Goal: Task Accomplishment & Management: Manage account settings

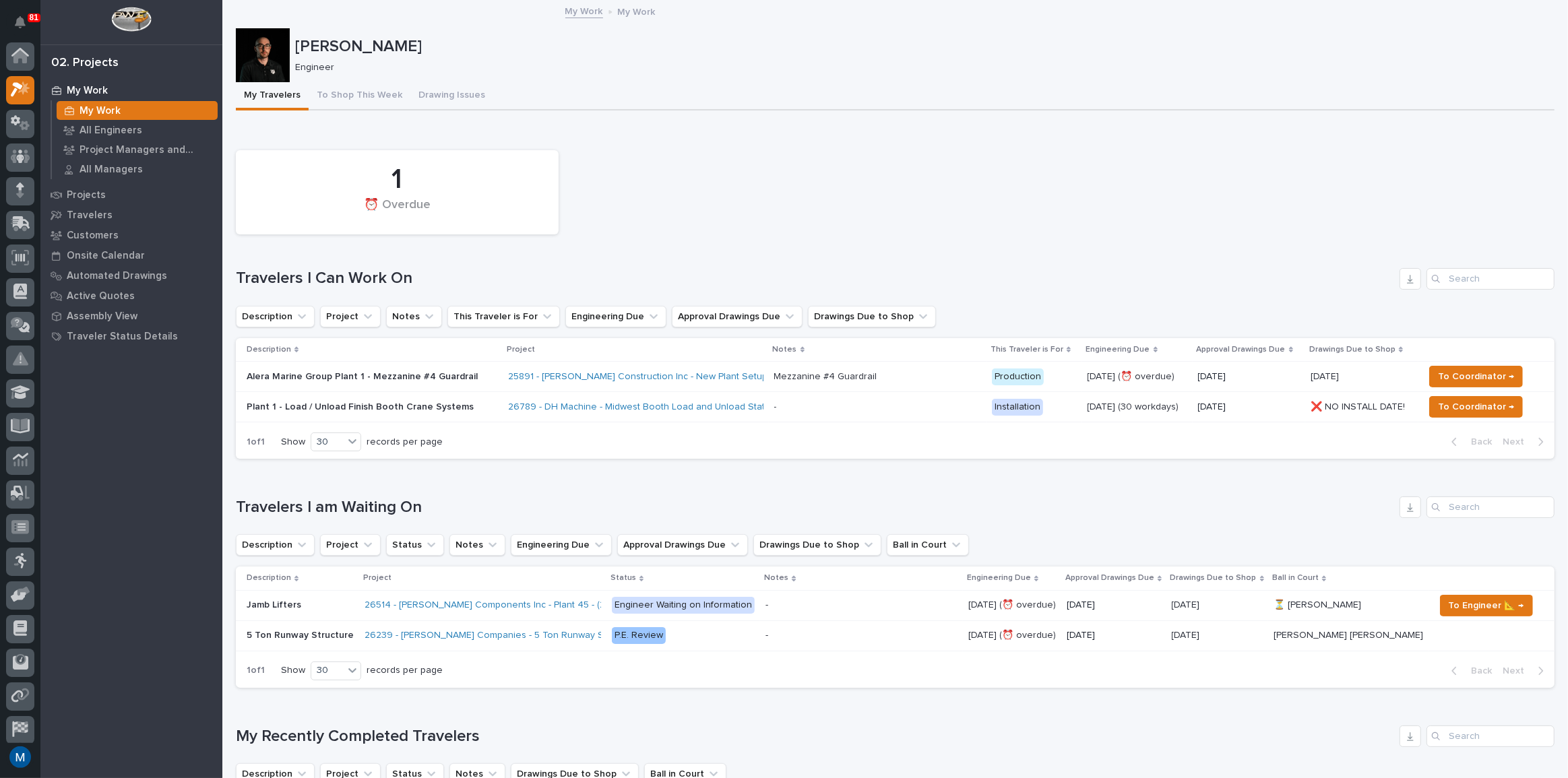
scroll to position [34, 0]
click at [266, 43] on div at bounding box center [262, 54] width 54 height 54
click at [366, 101] on button "To Shop This Week" at bounding box center [359, 96] width 102 height 28
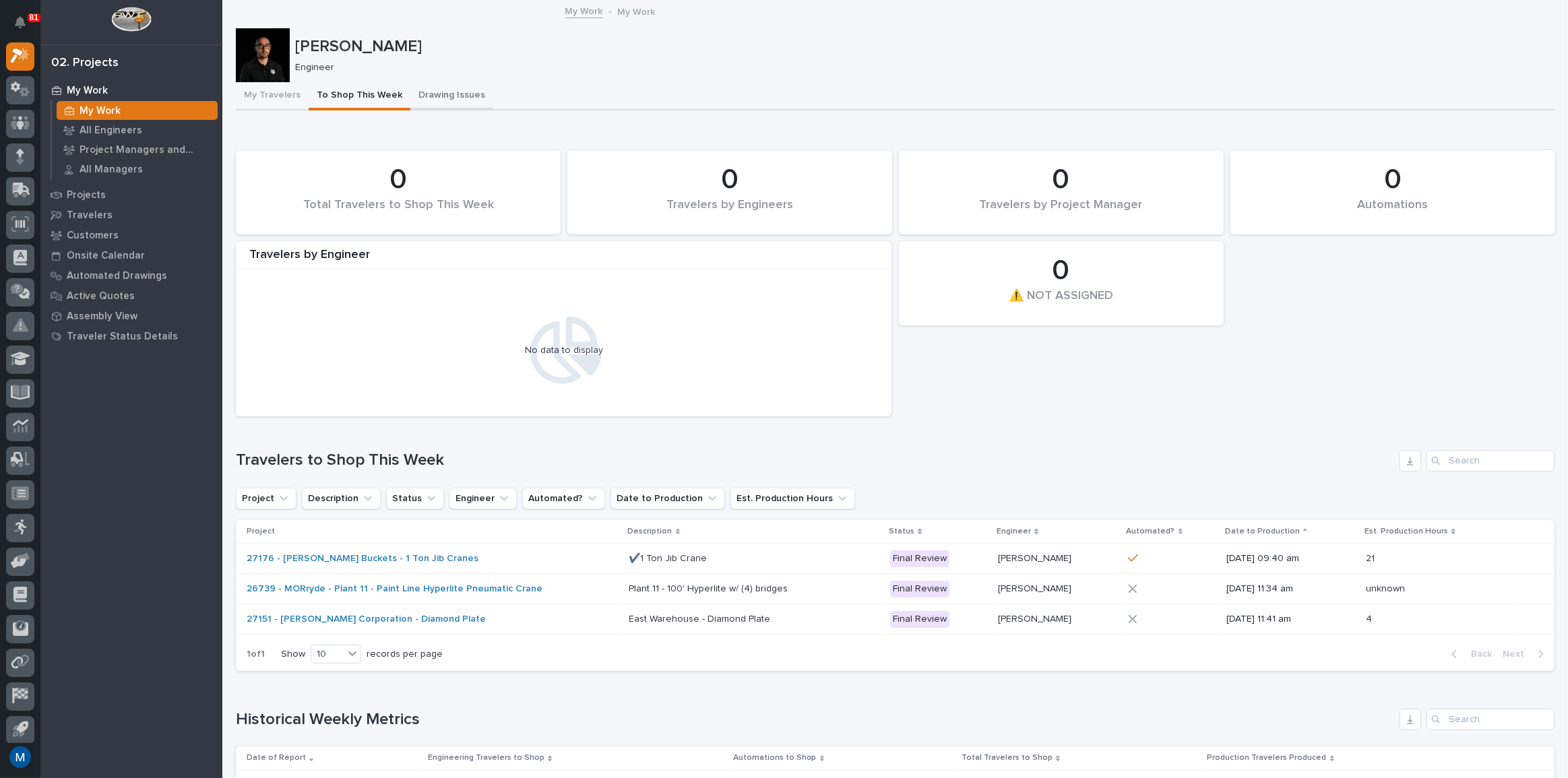
click at [447, 99] on button "Drawing Issues" at bounding box center [451, 96] width 83 height 28
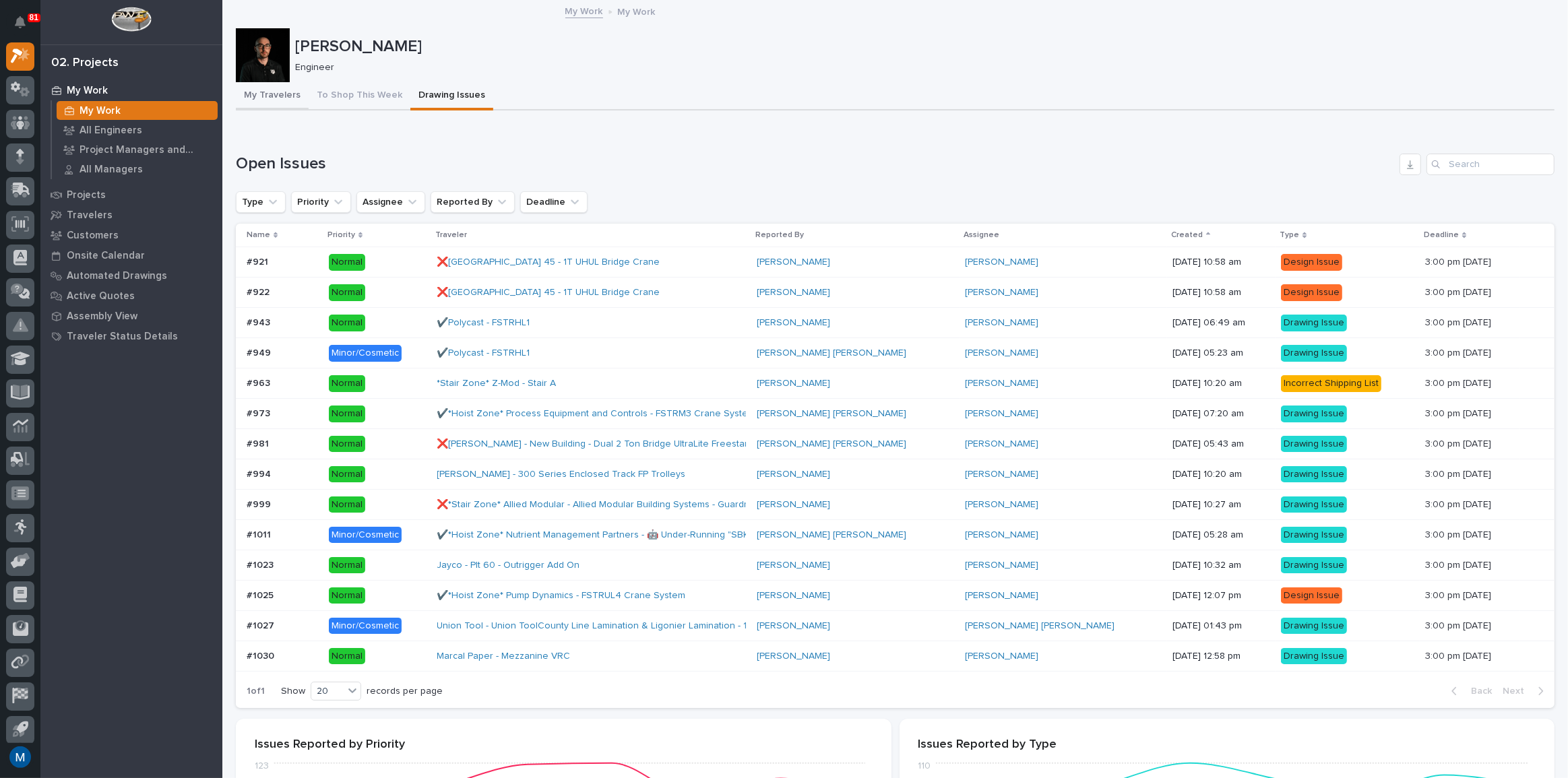
click at [264, 93] on button "My Travelers" at bounding box center [272, 96] width 72 height 28
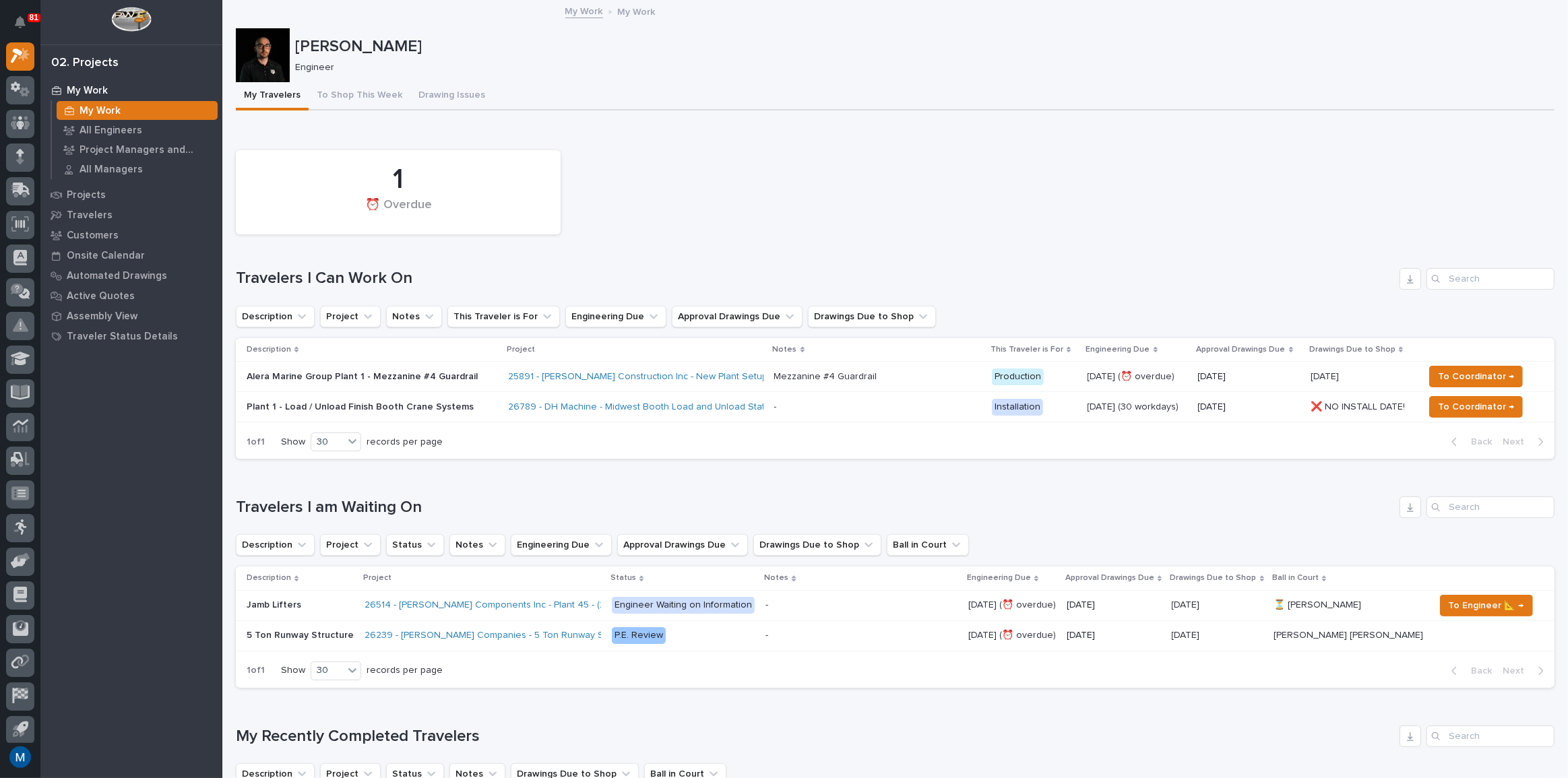
click at [267, 60] on div at bounding box center [262, 54] width 54 height 54
click at [335, 92] on button "To Shop This Week" at bounding box center [359, 96] width 102 height 28
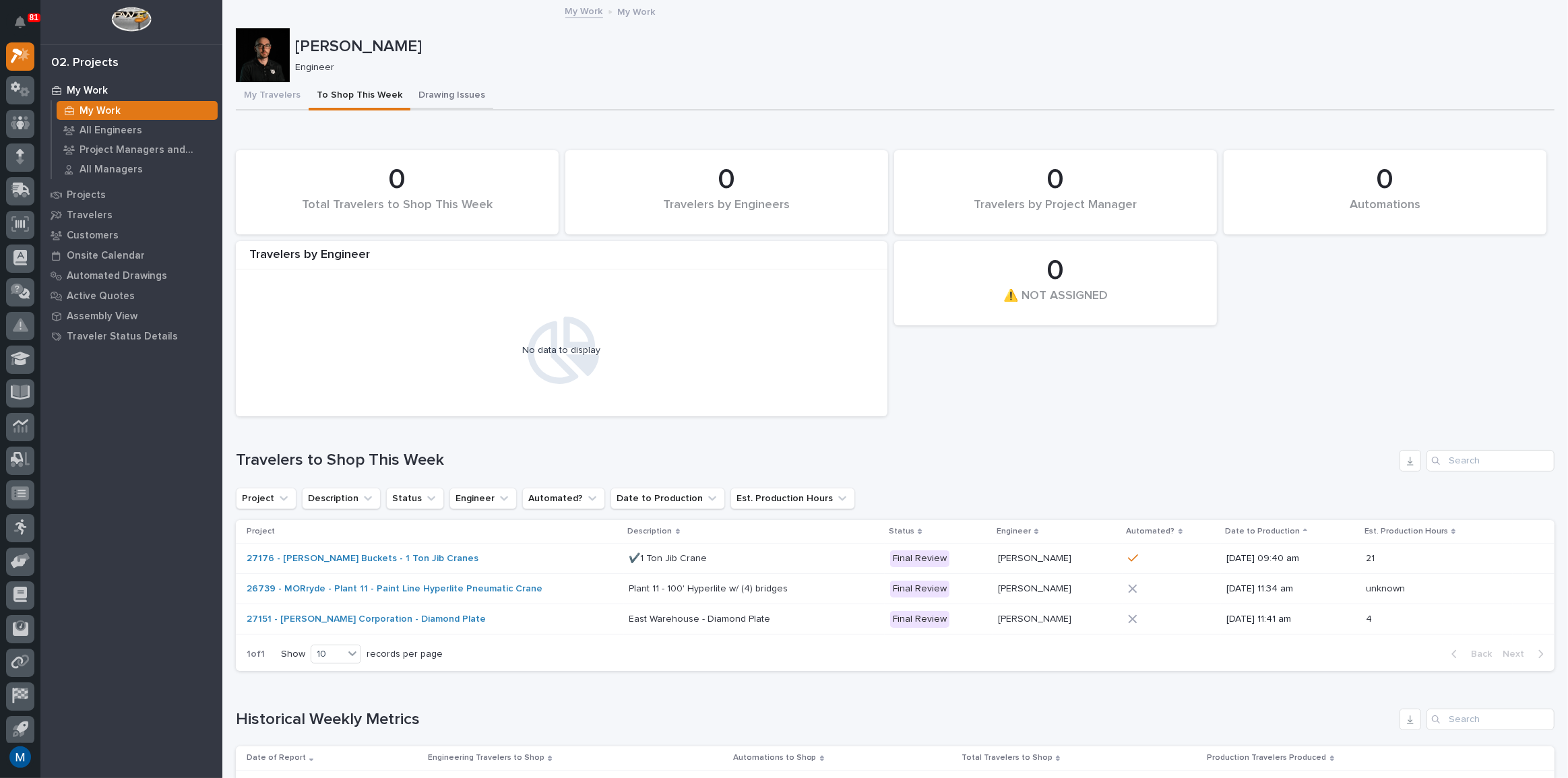
click at [441, 88] on button "Drawing Issues" at bounding box center [451, 96] width 83 height 28
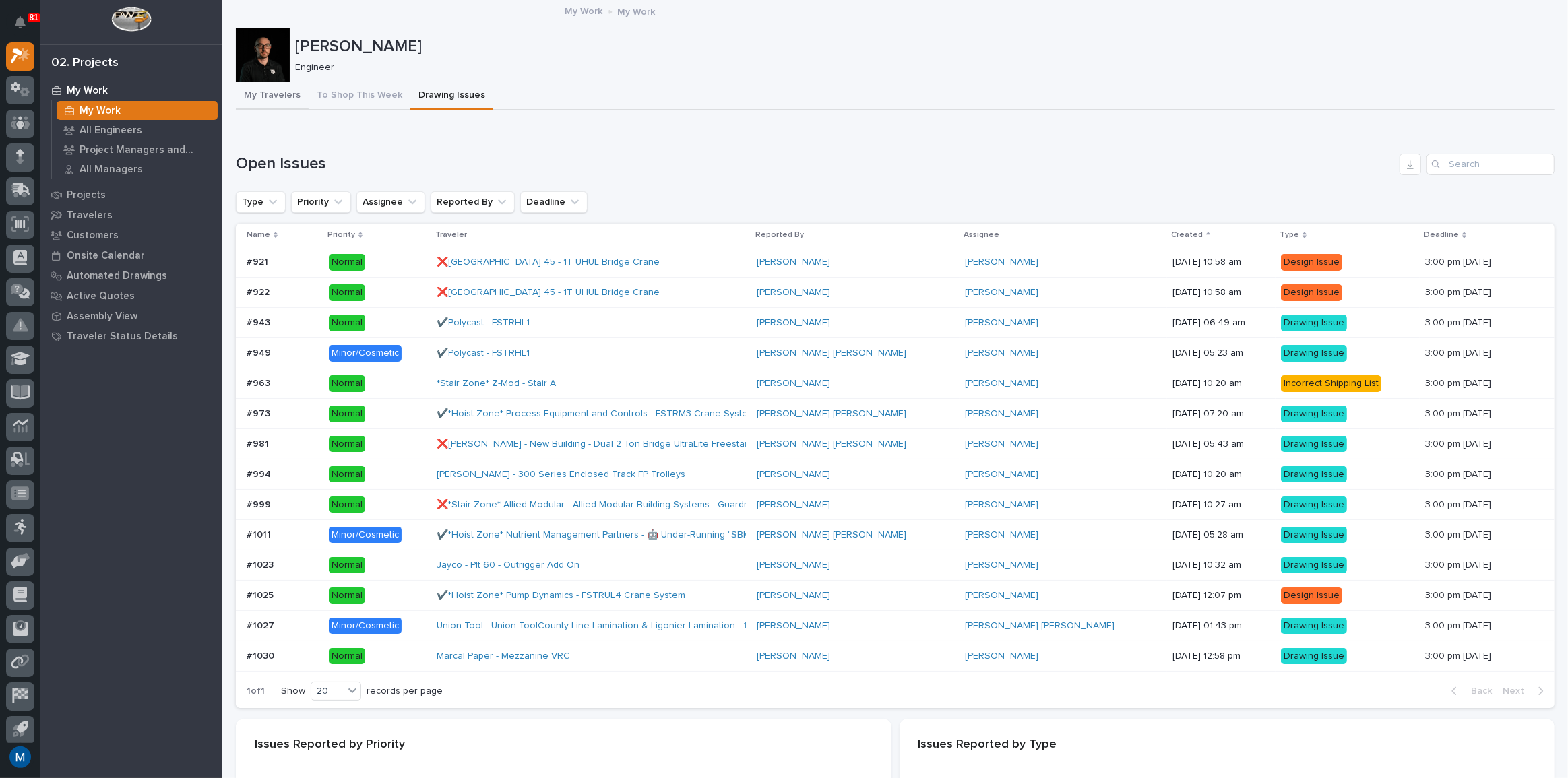
click at [320, 89] on button "To Shop This Week" at bounding box center [359, 96] width 102 height 28
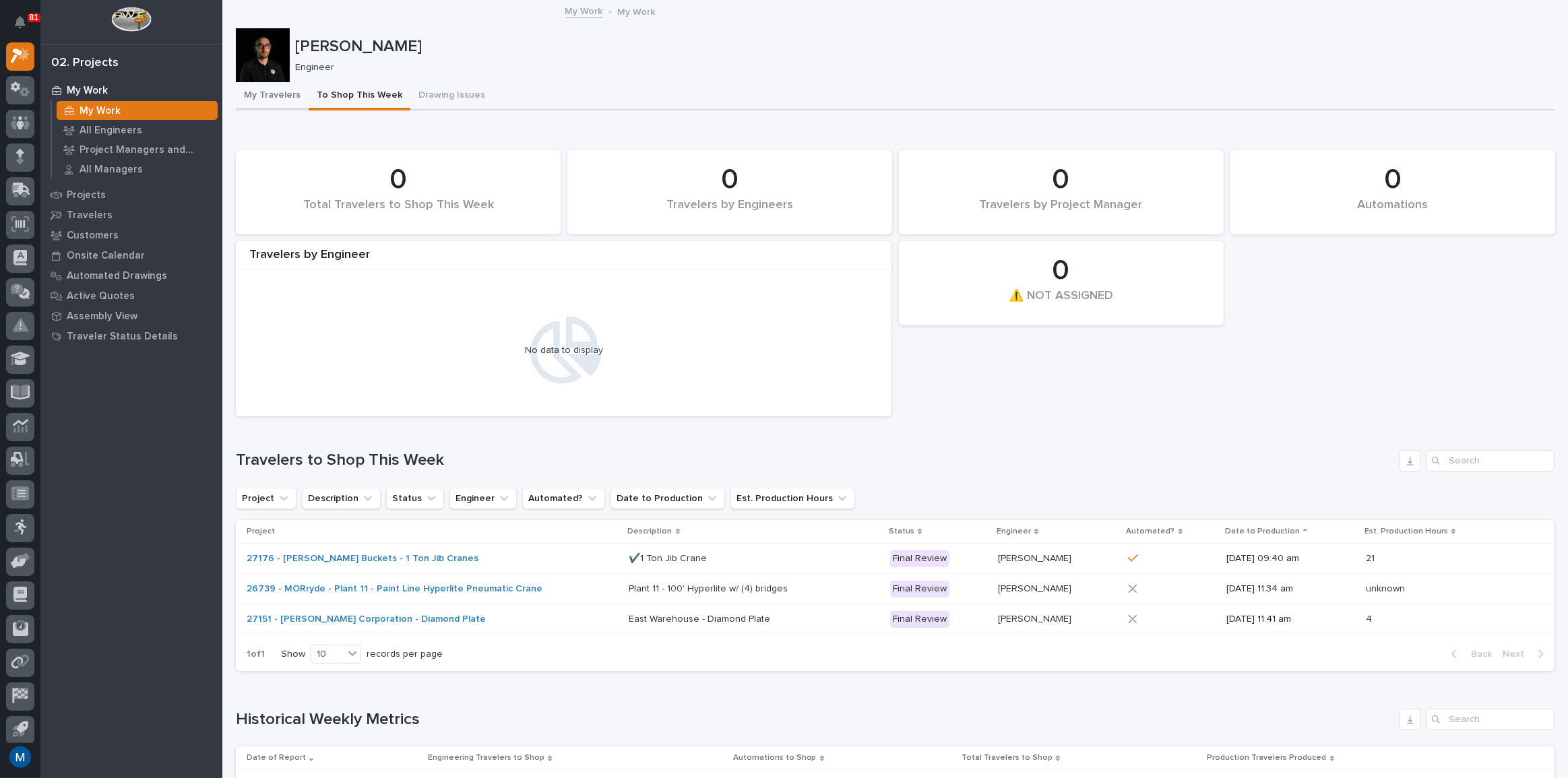
click at [289, 90] on button "My Travelers" at bounding box center [272, 96] width 72 height 28
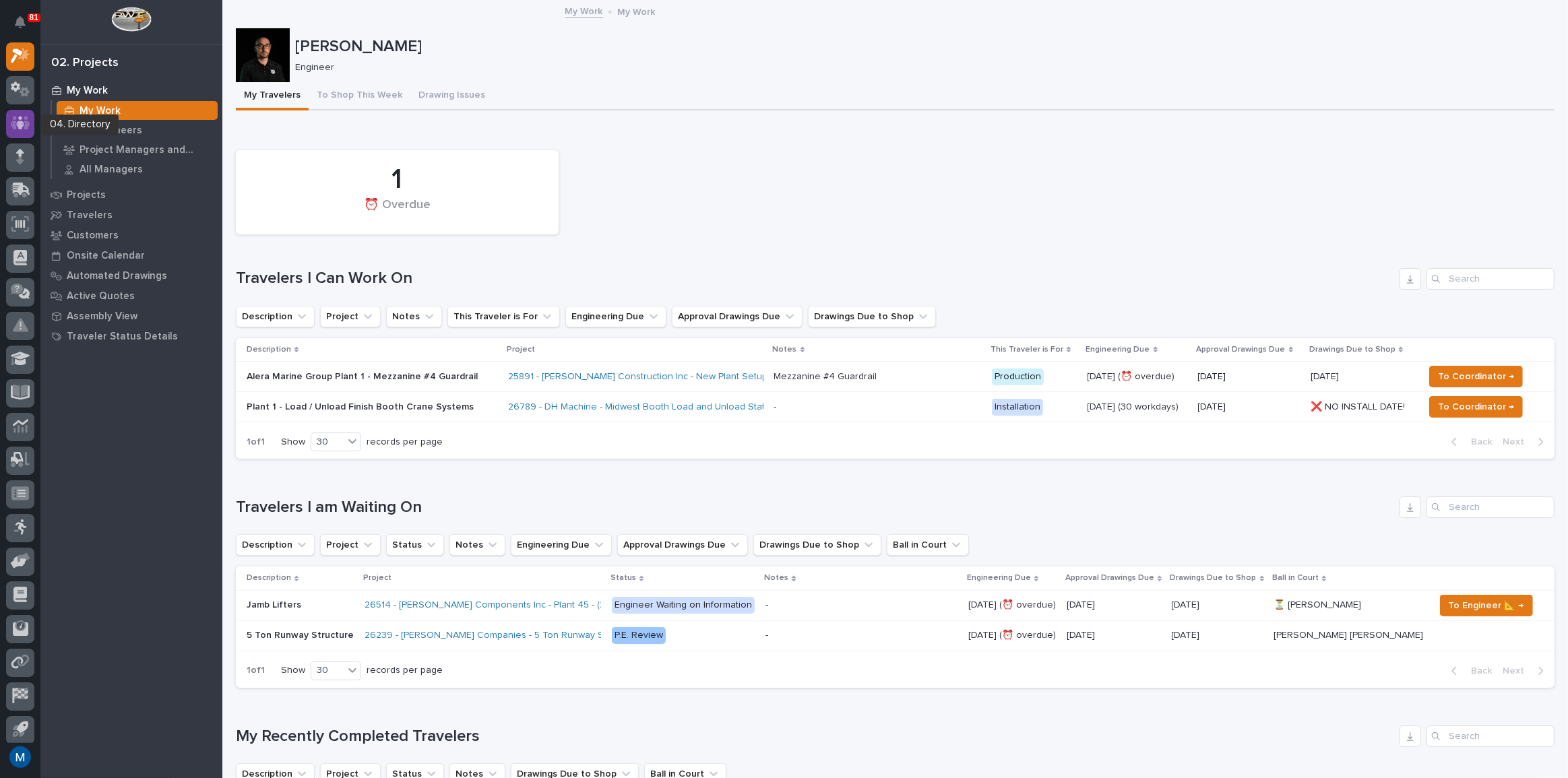
click at [21, 123] on icon at bounding box center [20, 123] width 8 height 14
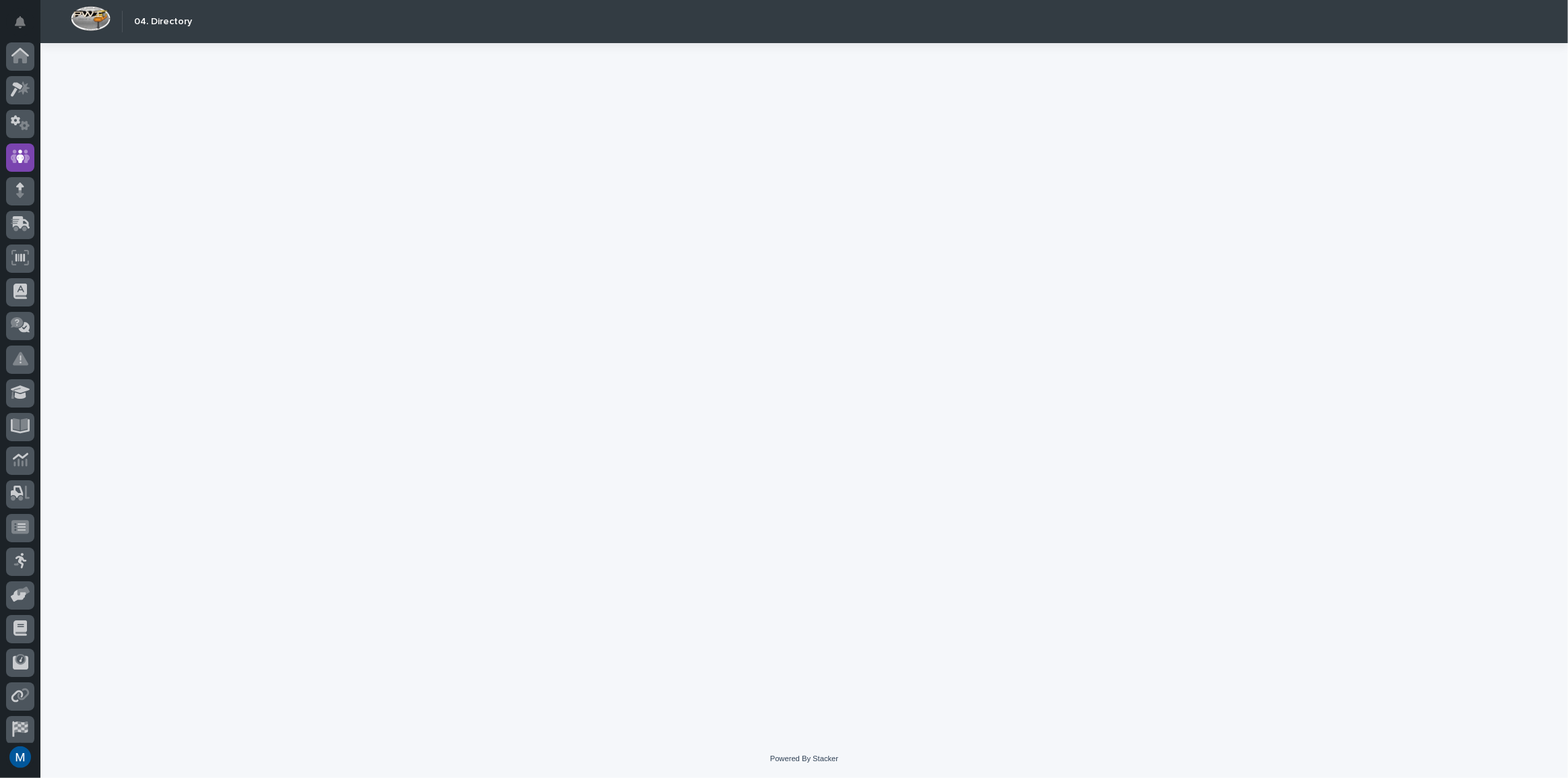
scroll to position [40, 0]
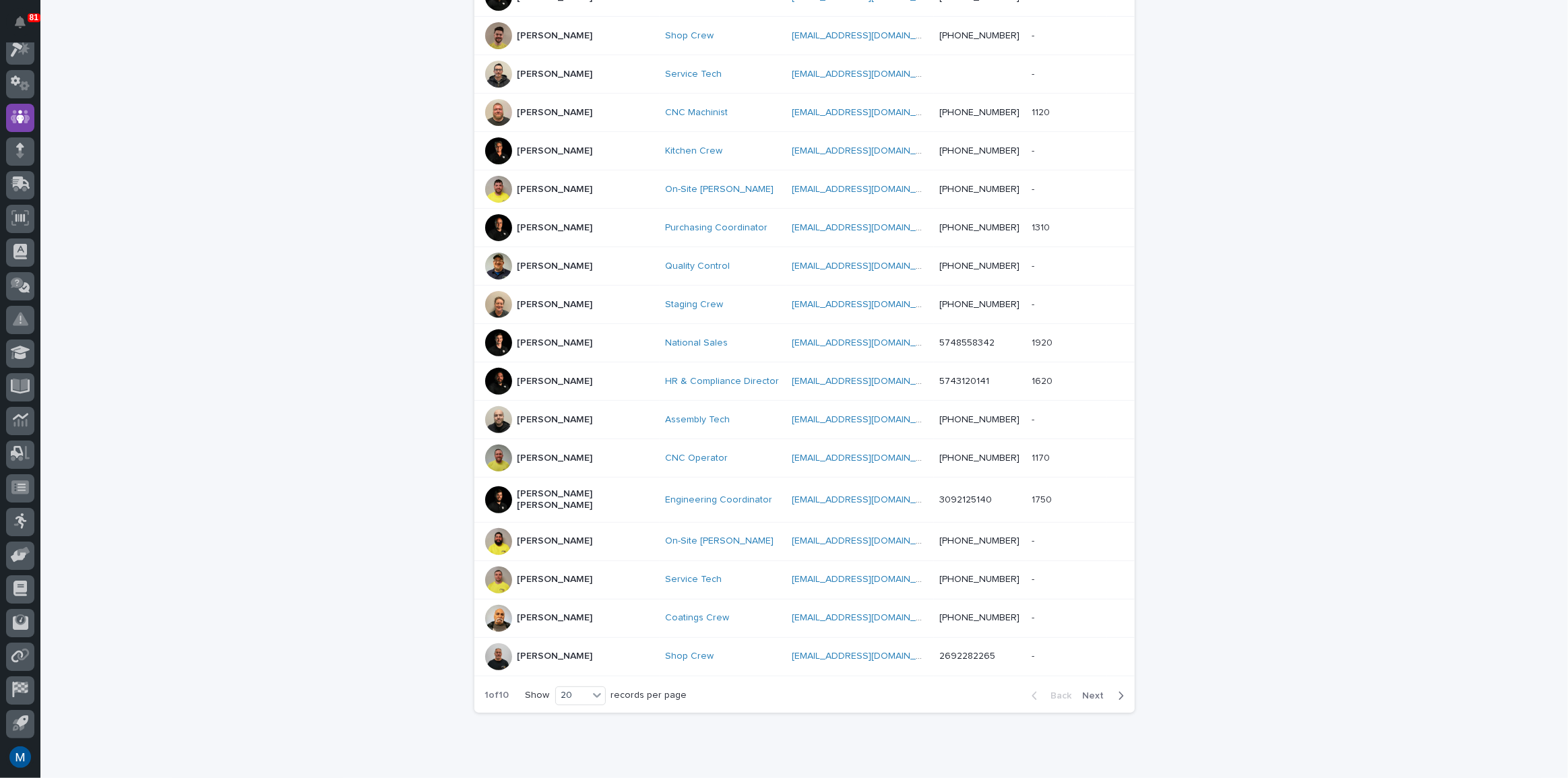
scroll to position [428, 0]
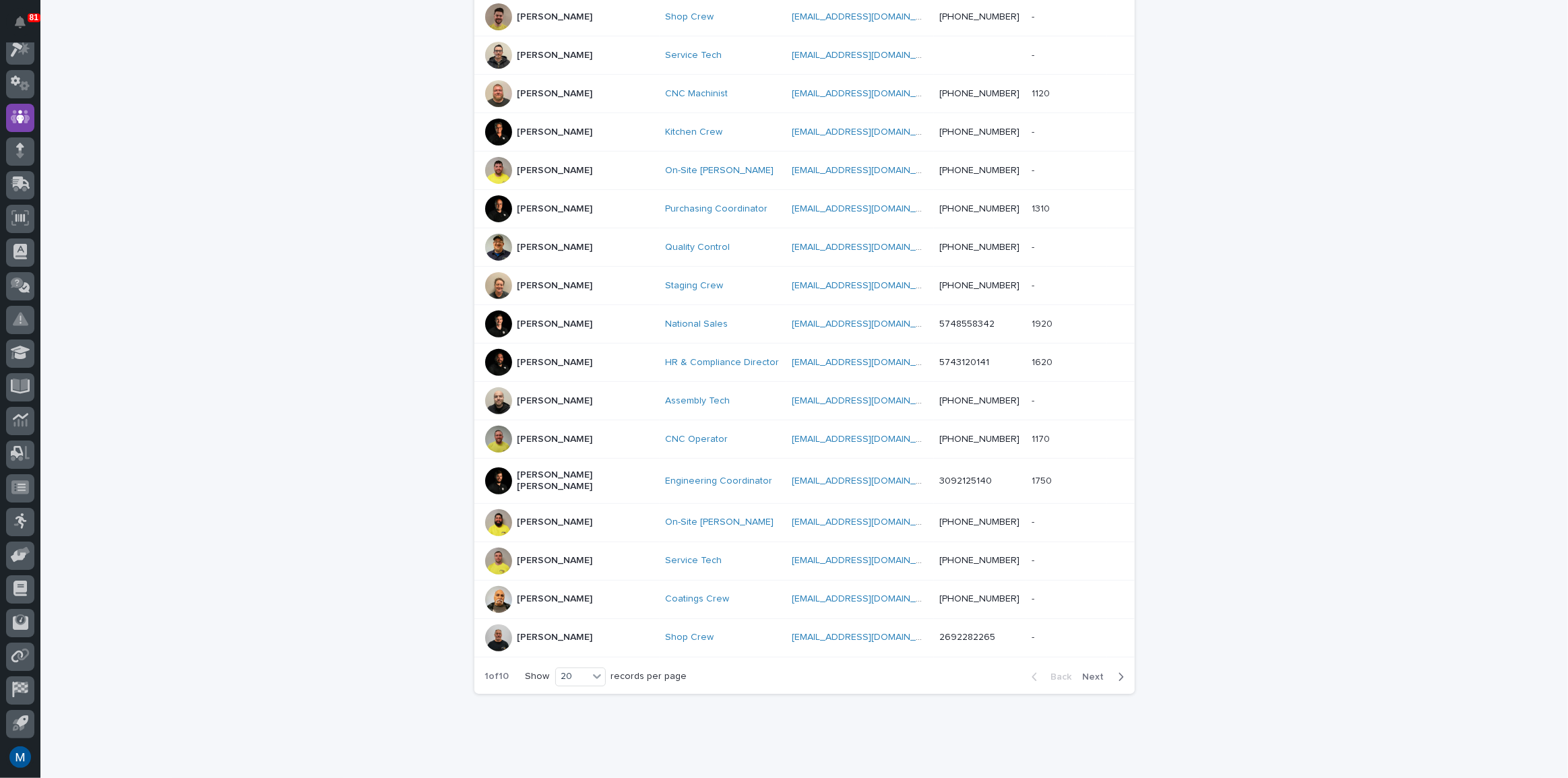
click at [1123, 671] on button "Next" at bounding box center [1106, 677] width 57 height 12
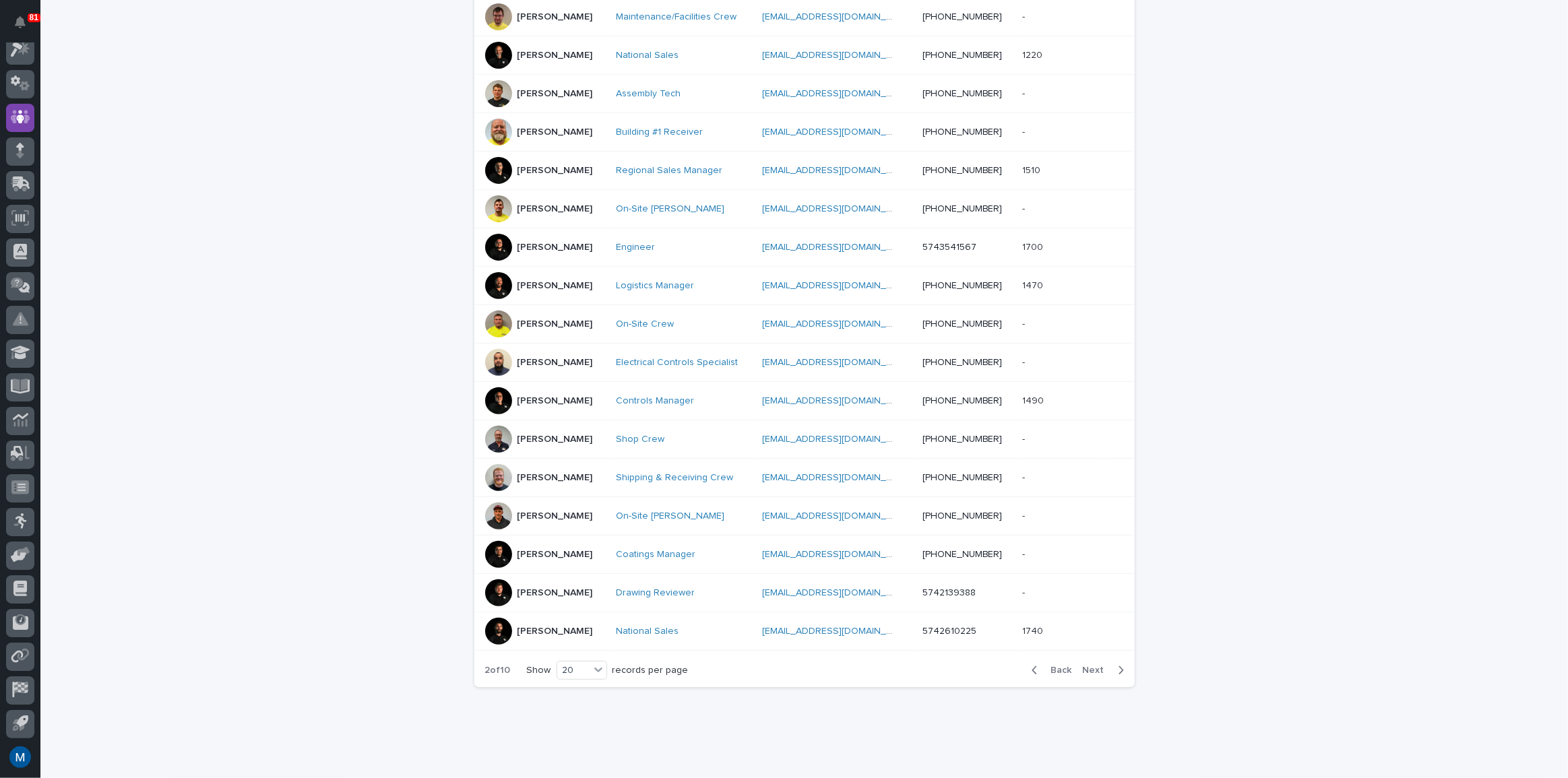
click at [1119, 668] on icon "button" at bounding box center [1121, 670] width 5 height 8
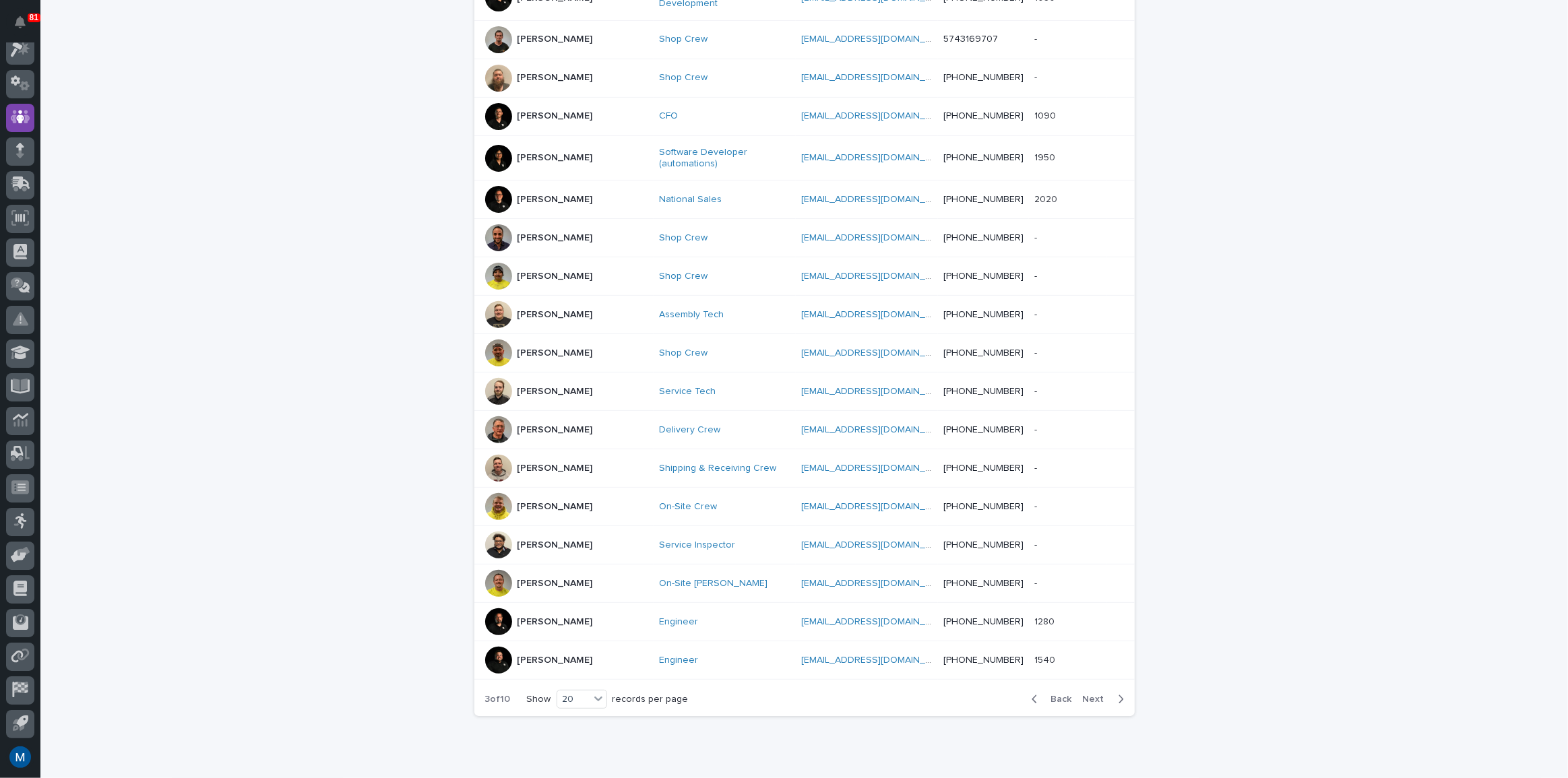
scroll to position [435, 0]
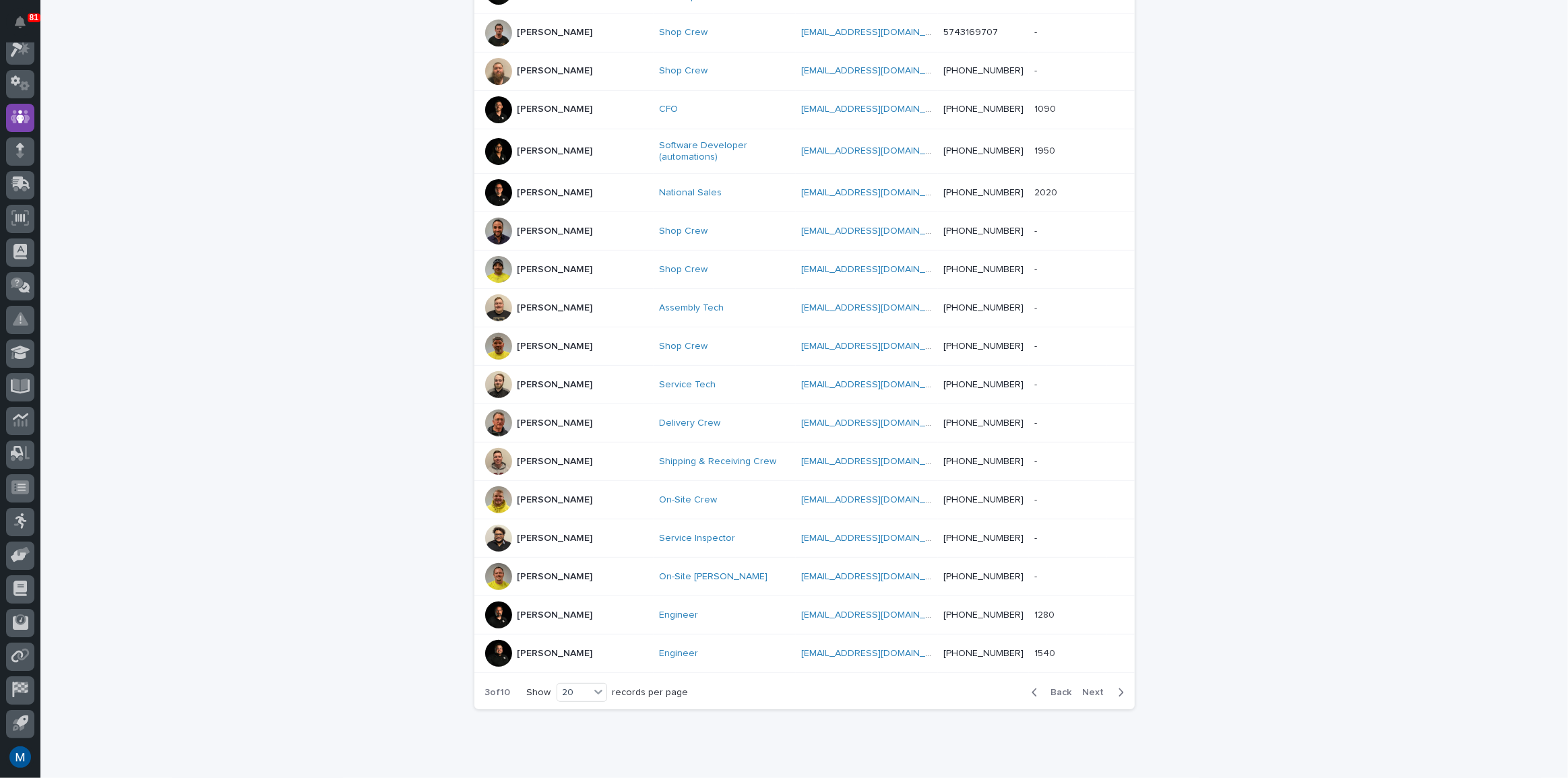
click at [1119, 687] on icon "button" at bounding box center [1120, 693] width 6 height 12
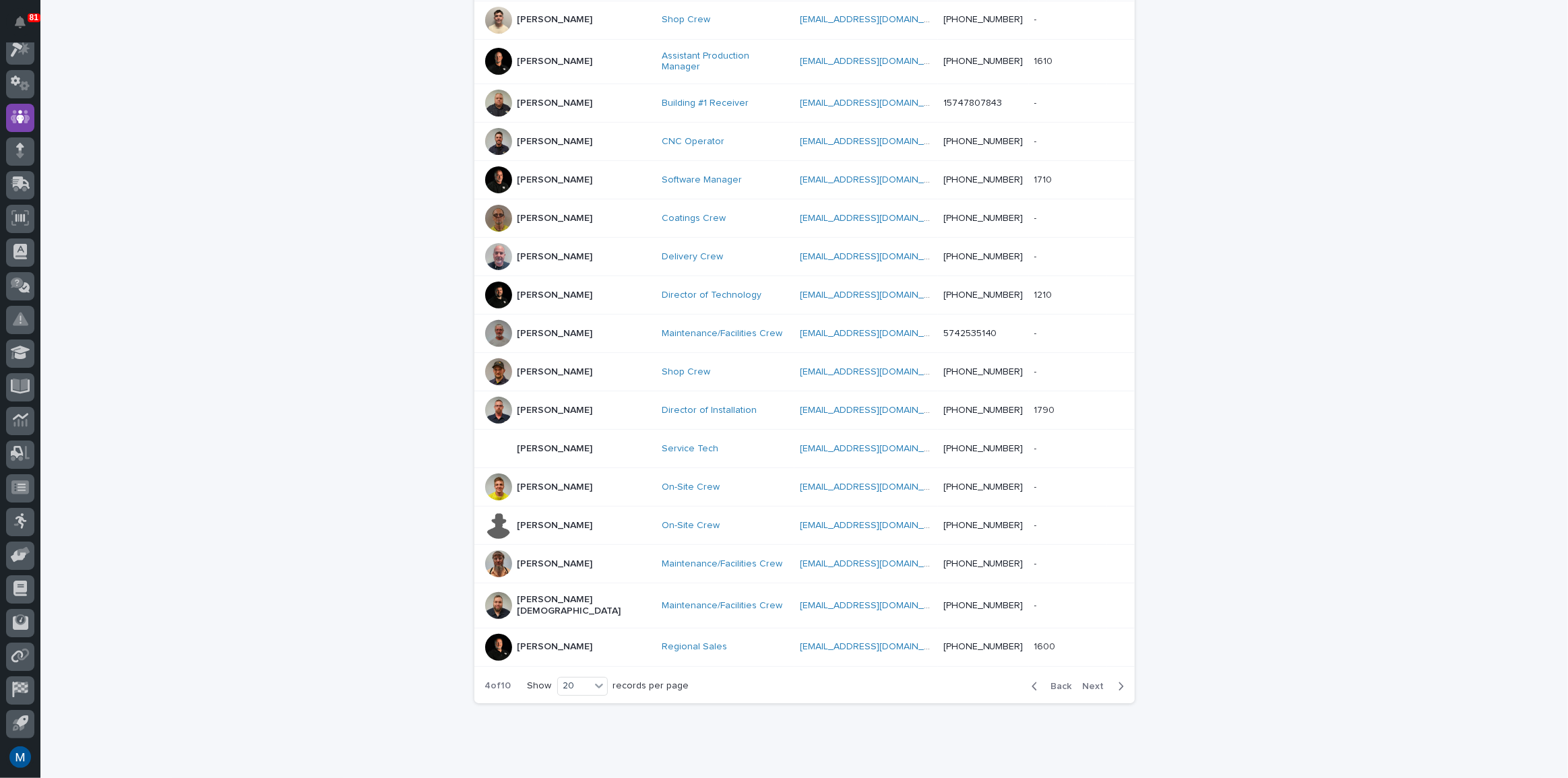
scroll to position [428, 0]
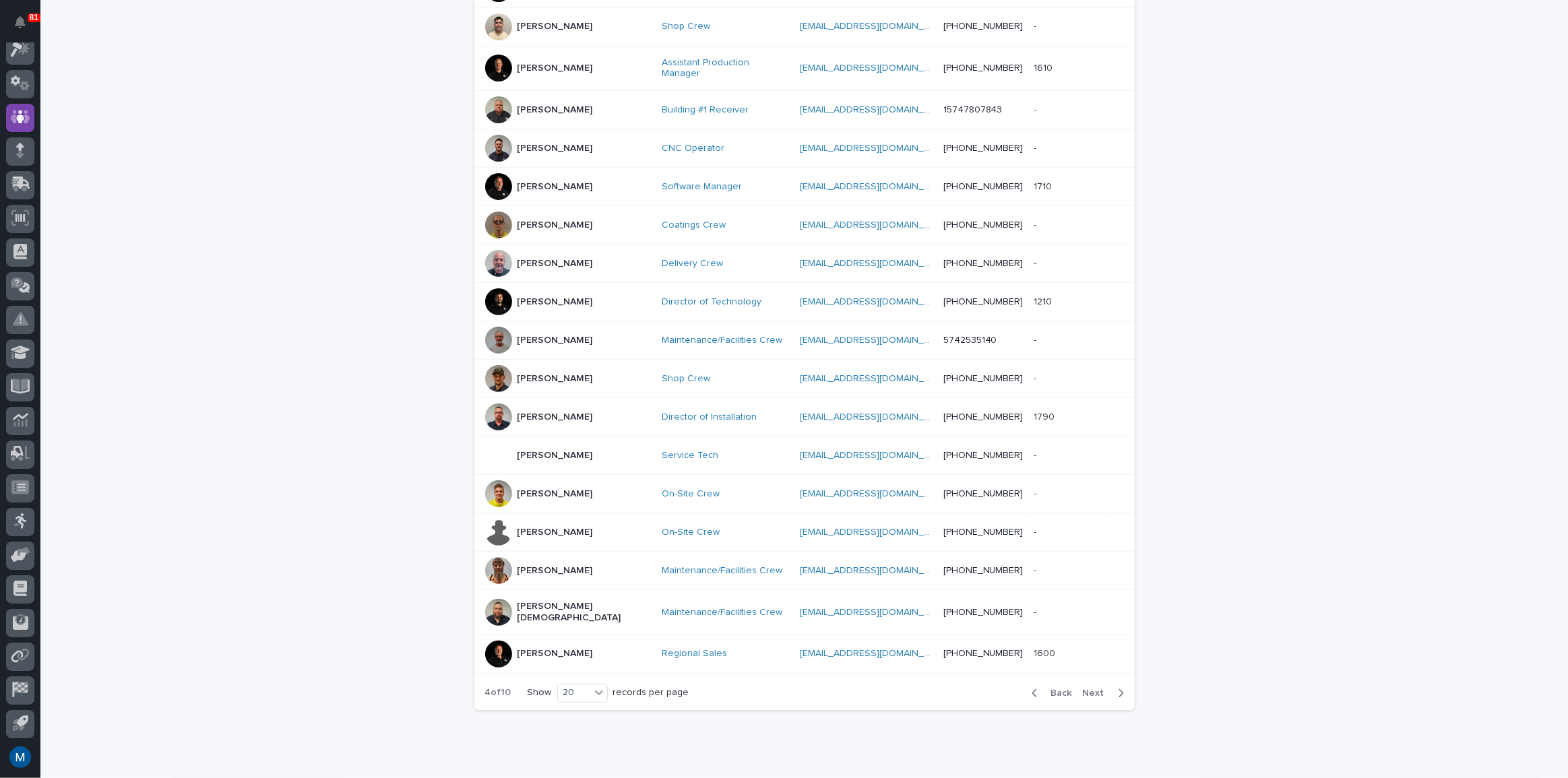
click at [1119, 689] on icon "button" at bounding box center [1121, 693] width 5 height 8
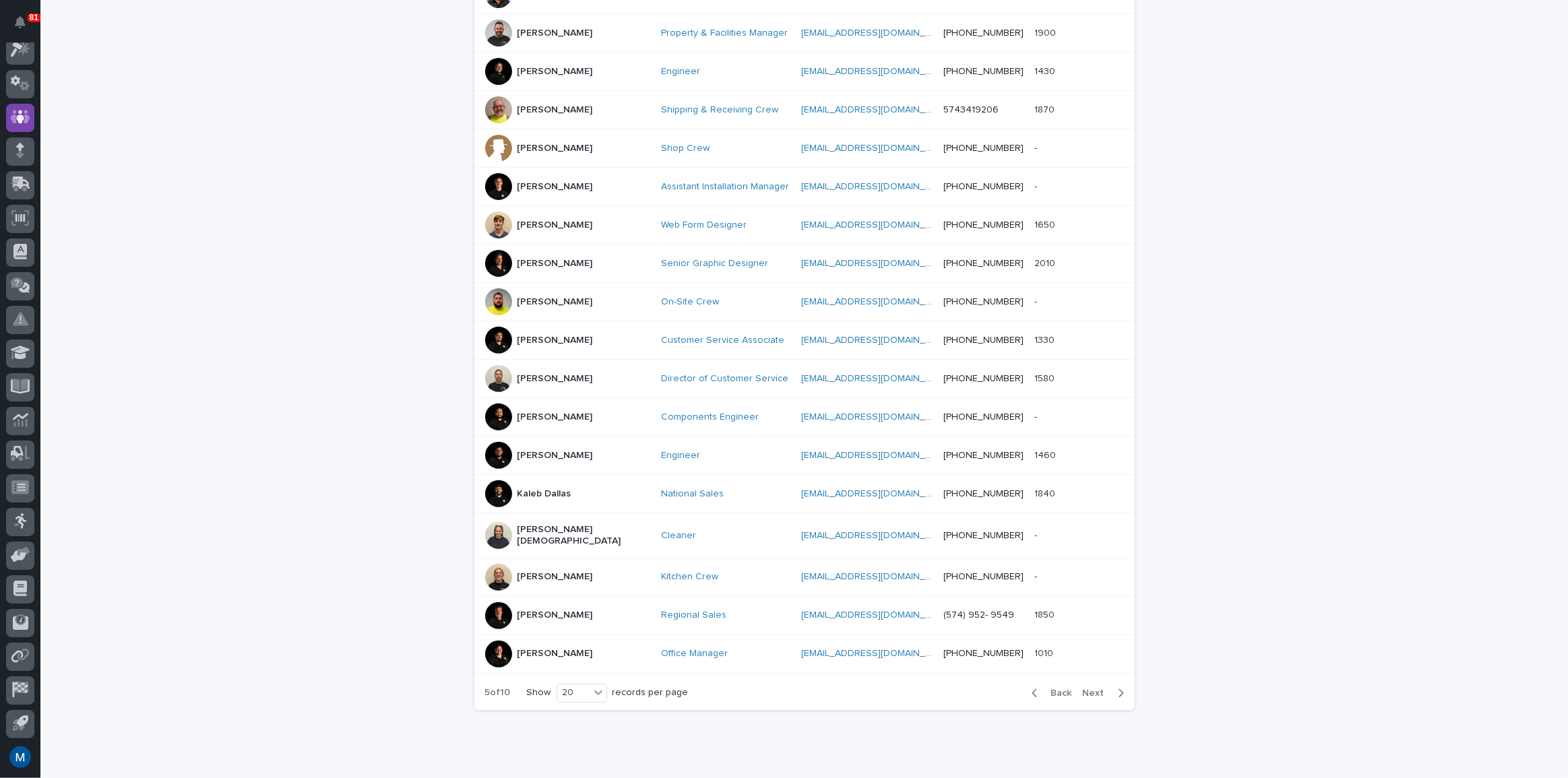
click at [1119, 689] on icon "button" at bounding box center [1121, 693] width 5 height 8
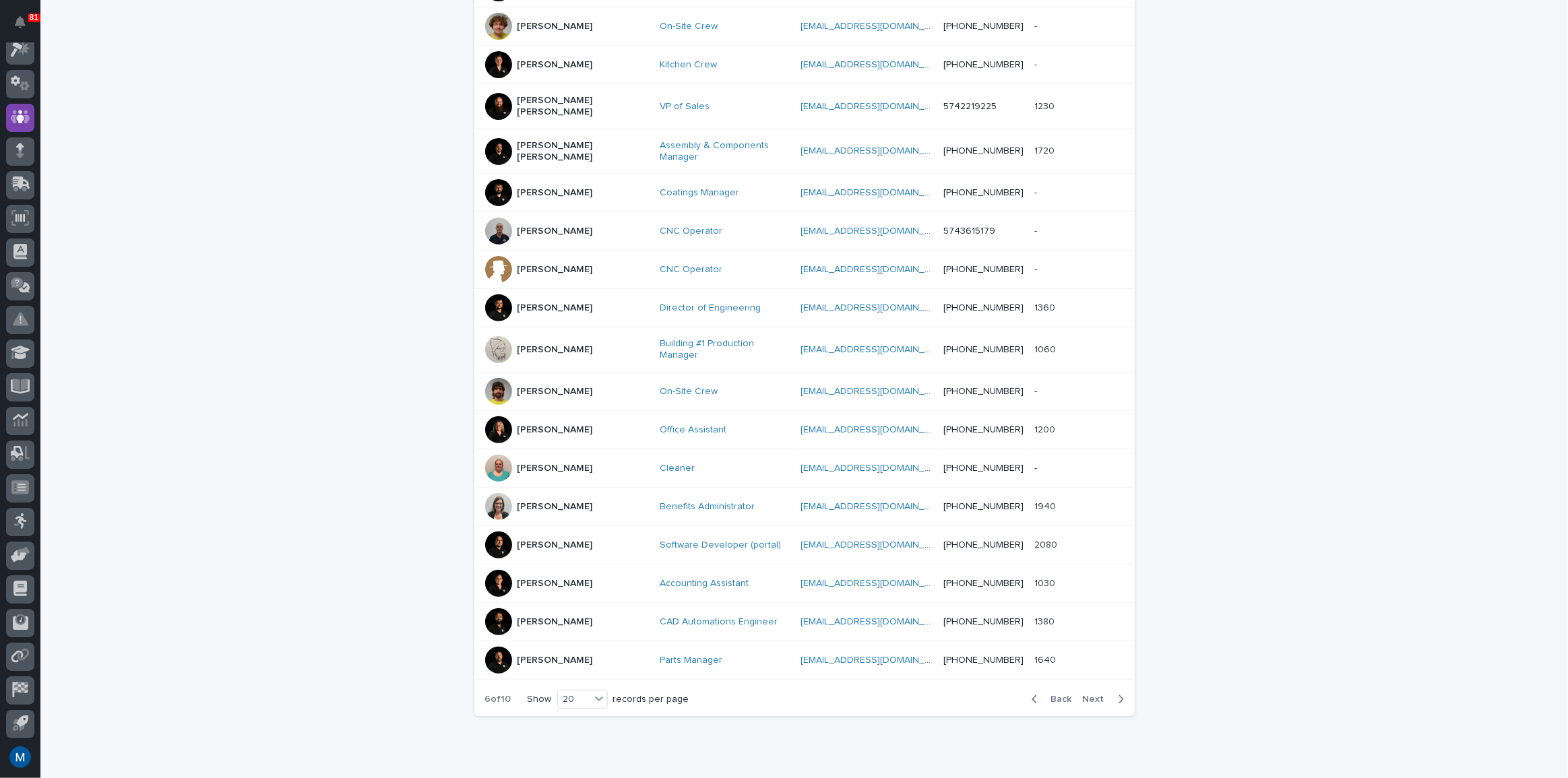
click at [1119, 693] on icon "button" at bounding box center [1120, 699] width 6 height 12
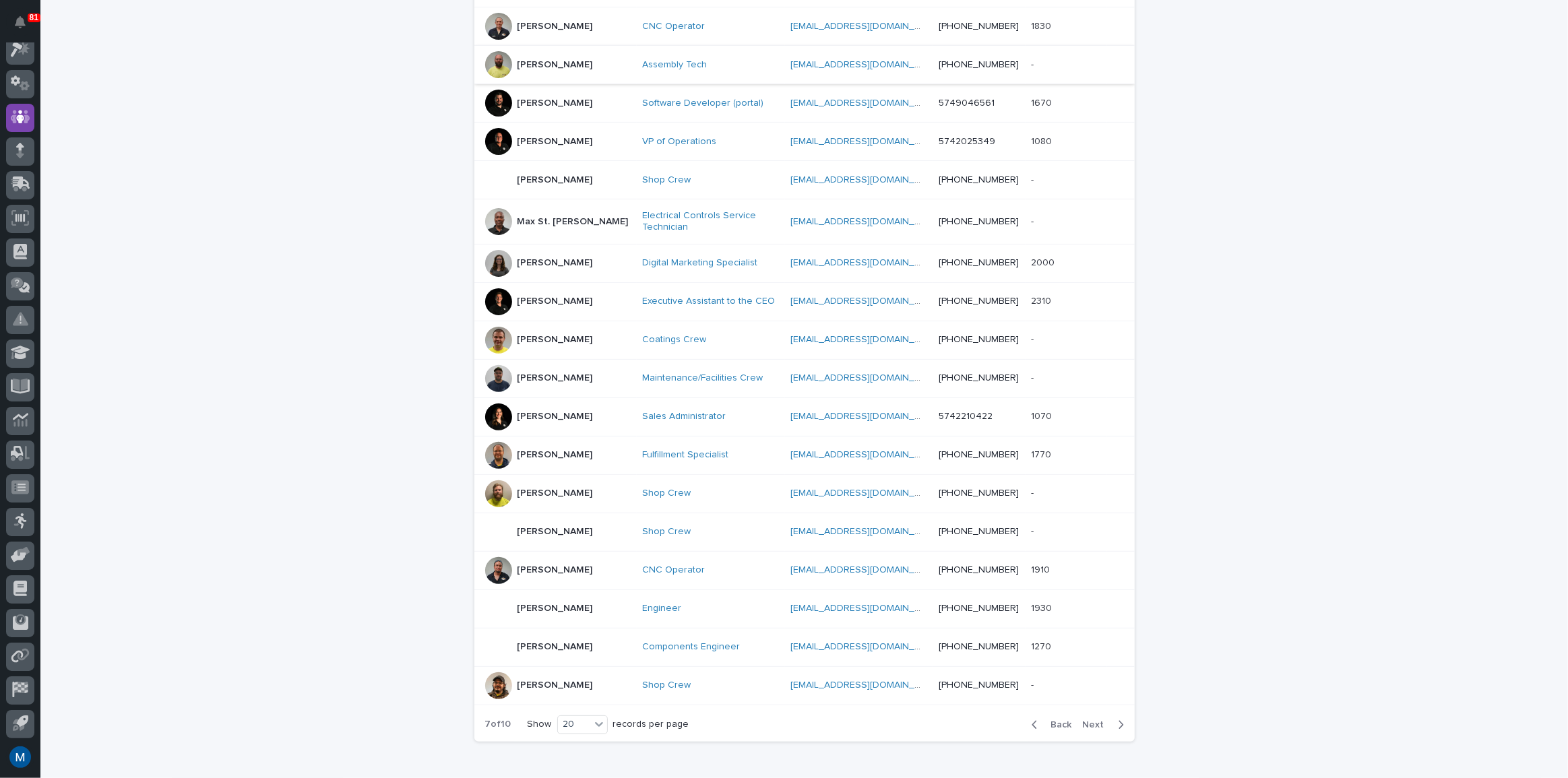
scroll to position [310, 0]
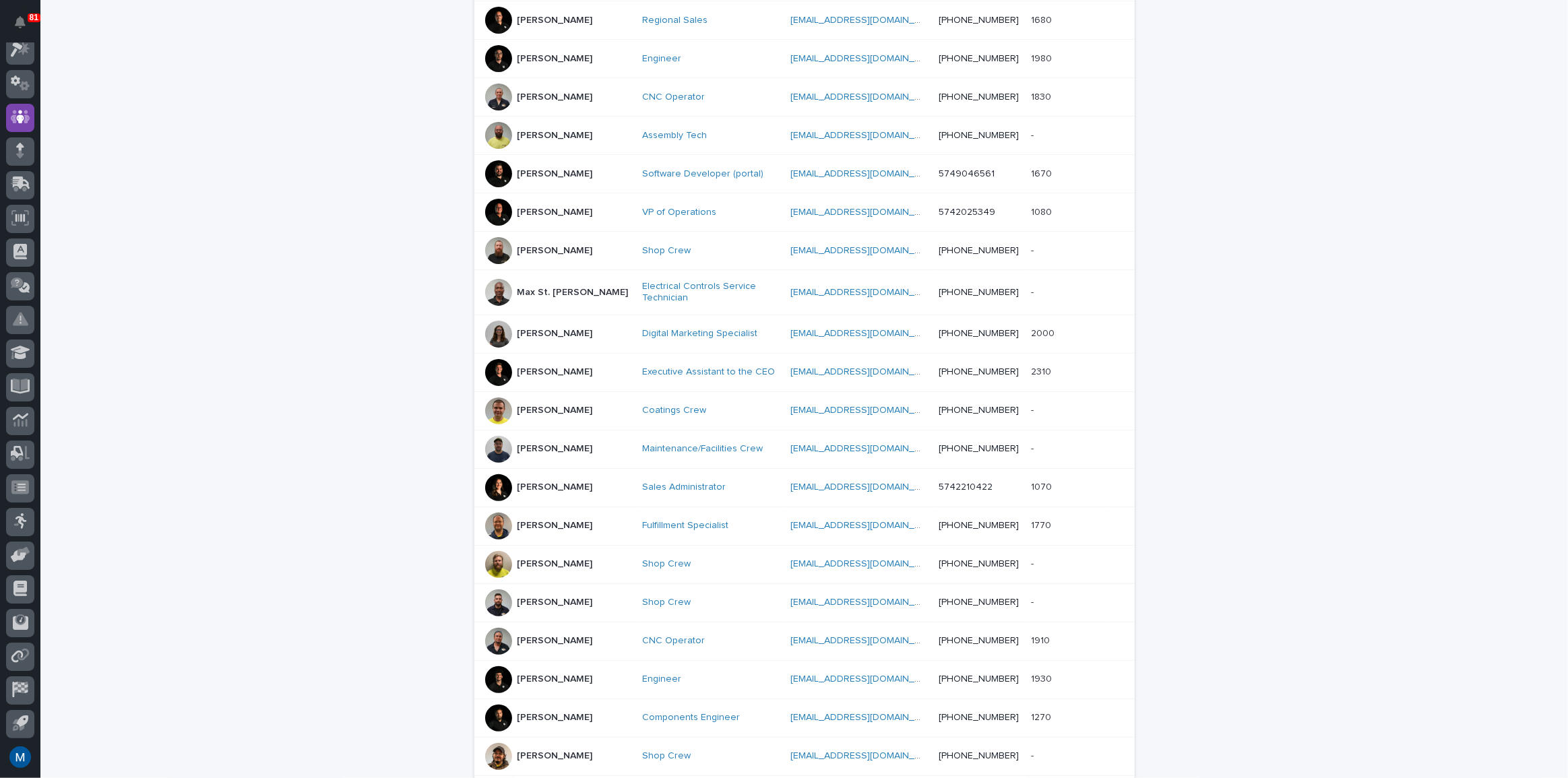
click at [535, 57] on p "[PERSON_NAME]" at bounding box center [555, 59] width 76 height 11
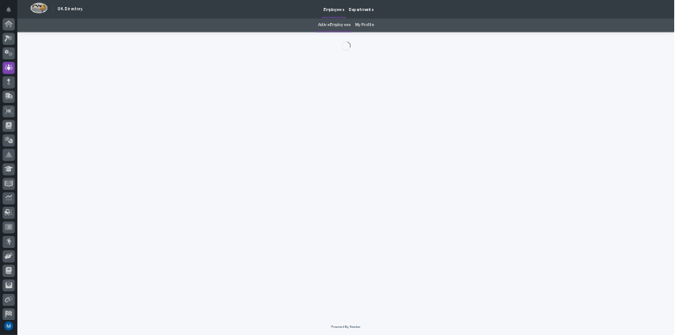
scroll to position [47, 0]
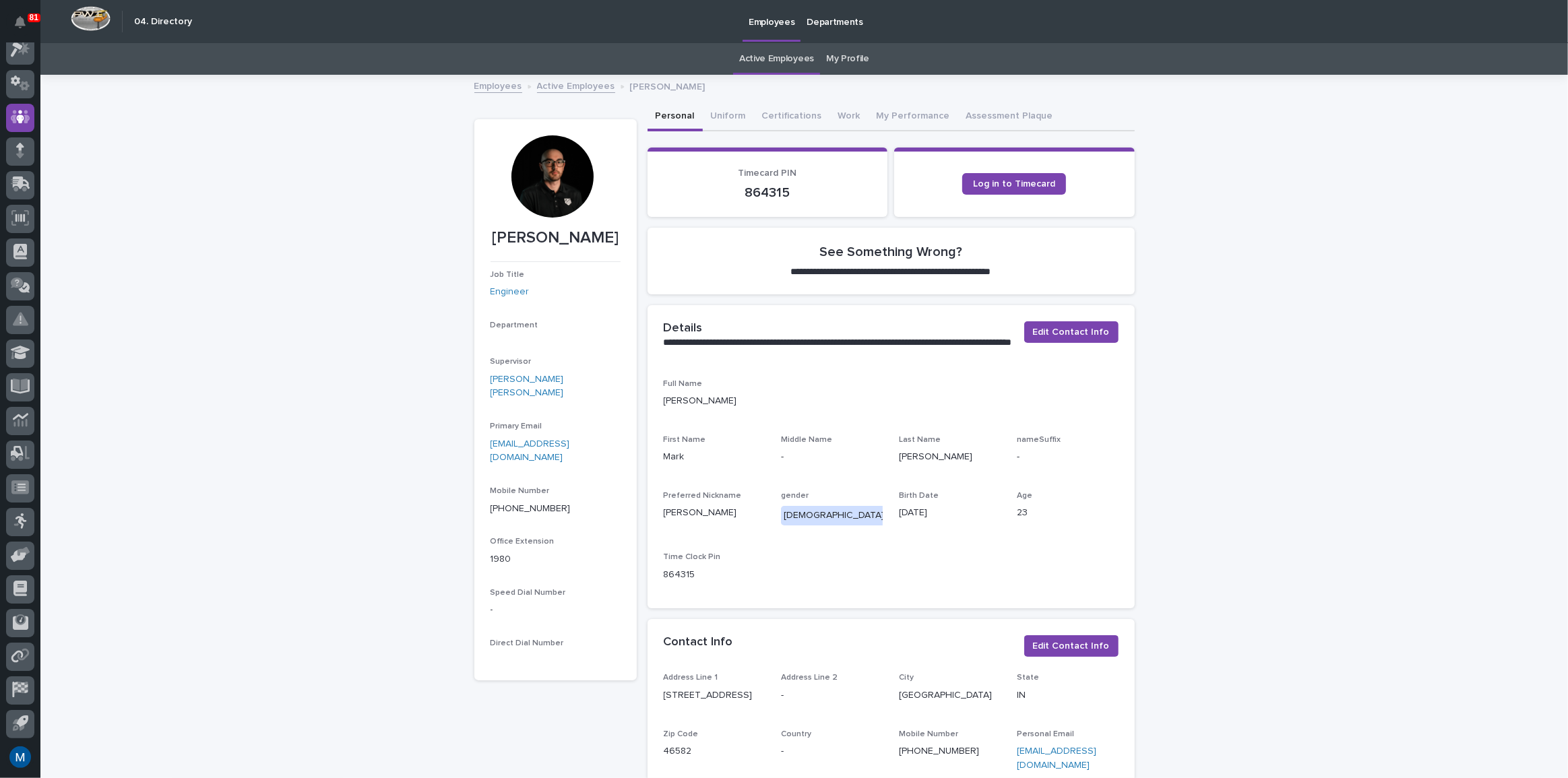
click at [561, 174] on div at bounding box center [552, 176] width 83 height 83
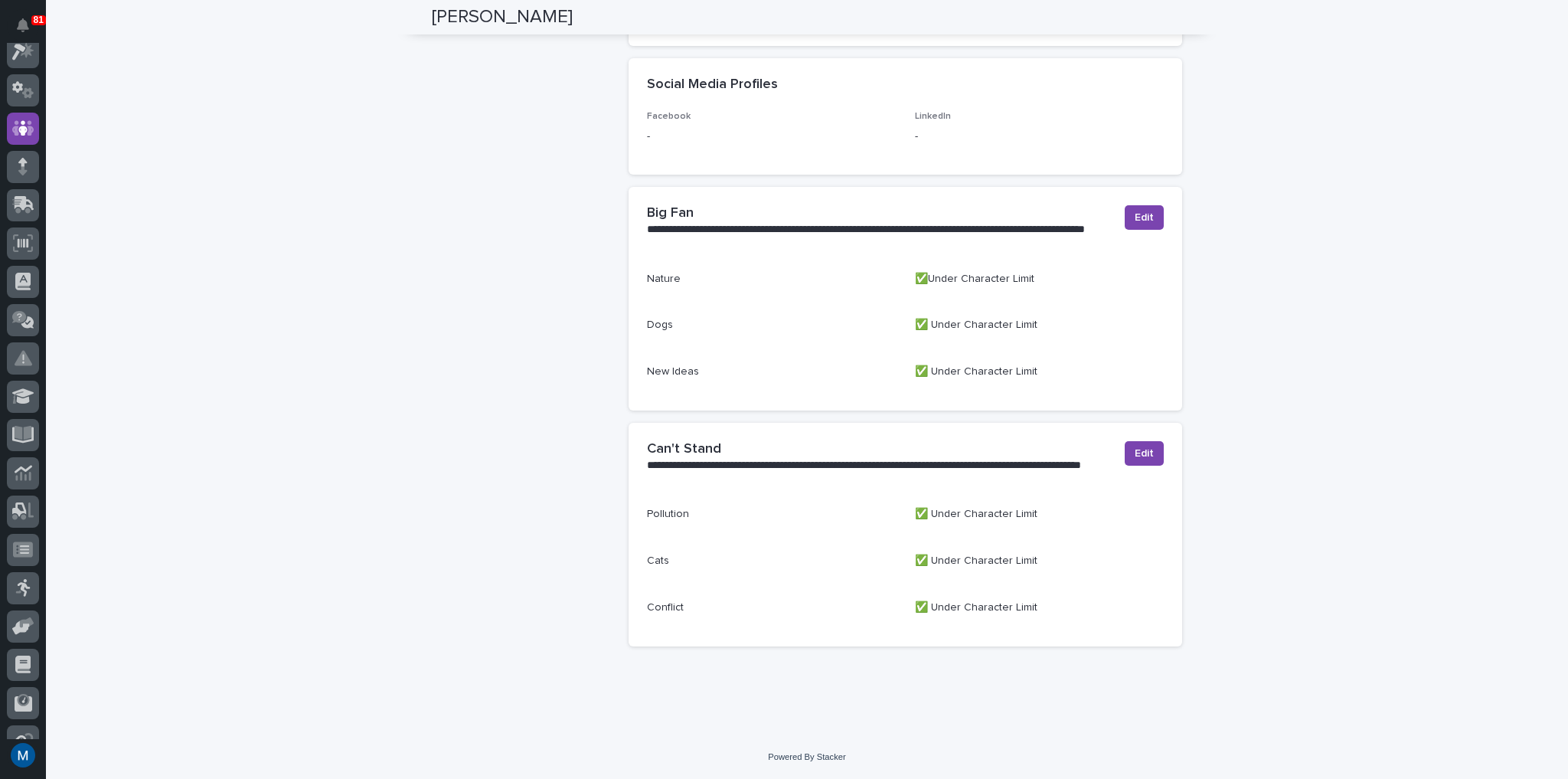
scroll to position [879, 0]
click at [1119, 206] on div "Edit" at bounding box center [1140, 221] width 45 height 31
click at [1137, 221] on span "Edit" at bounding box center [1144, 218] width 19 height 15
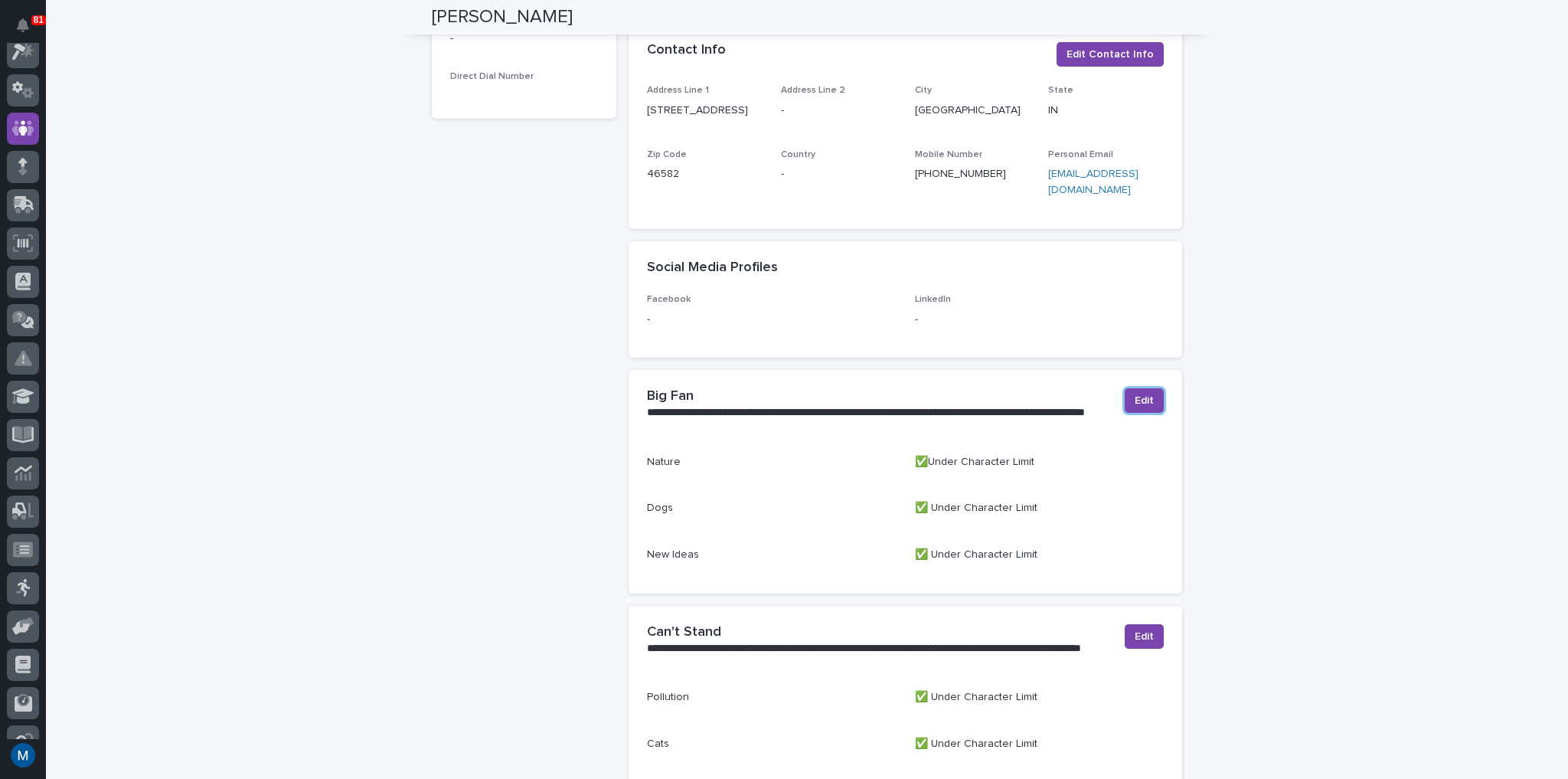
scroll to position [695, 0]
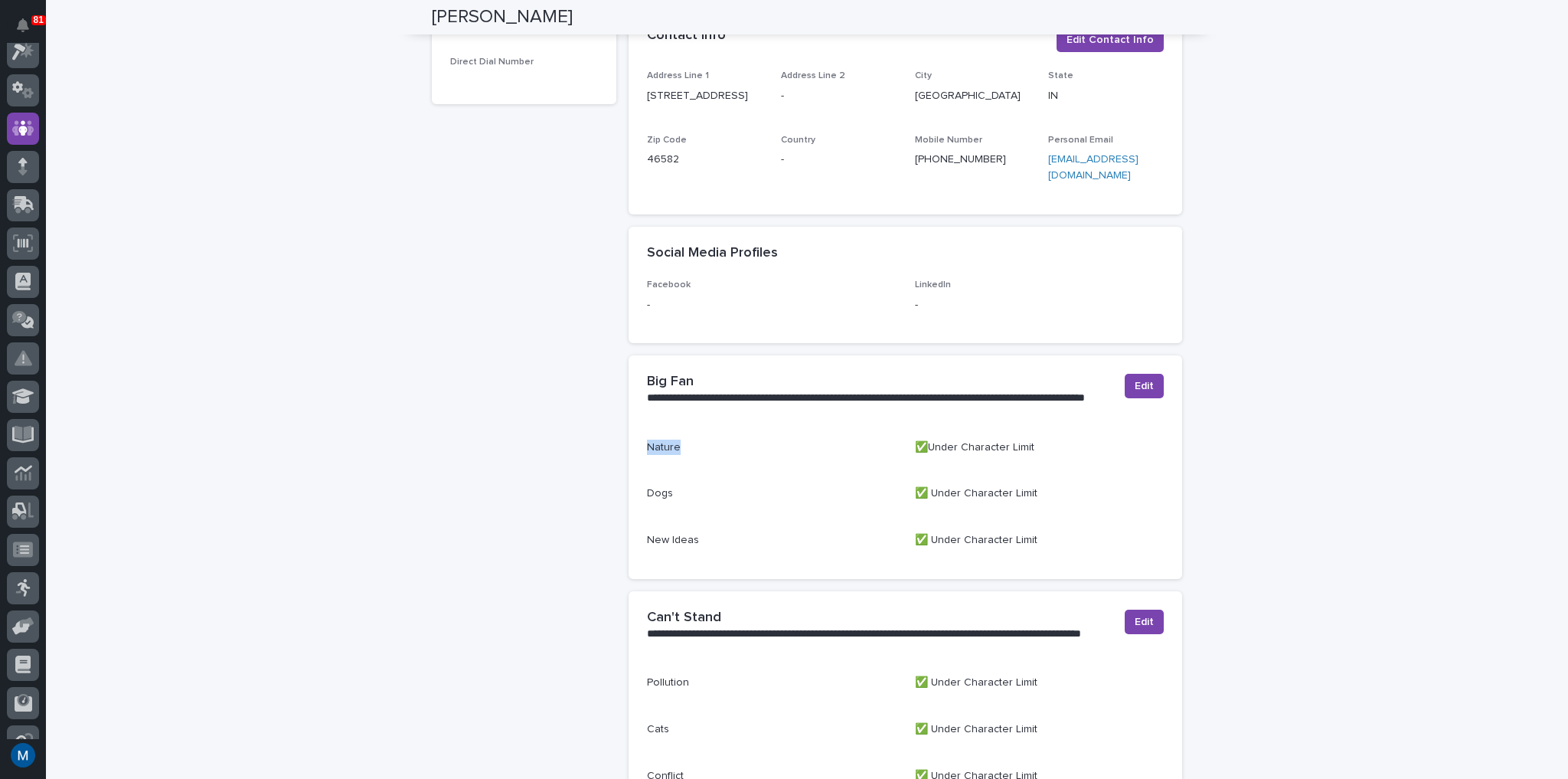
drag, startPoint x: 679, startPoint y: 467, endPoint x: 634, endPoint y: 467, distance: 45.0
click at [634, 467] on div "Nature ✅Under Character Limit Dogs ✅ Under Character Limit New Ideas ✅ Under Ch…" at bounding box center [905, 509] width 553 height 139
drag, startPoint x: 640, startPoint y: 460, endPoint x: 699, endPoint y: 472, distance: 60.2
click at [699, 472] on div "Nature ✅Under Character Limit Dogs ✅ Under Character Limit New Ideas ✅ Under Ch…" at bounding box center [905, 509] width 553 height 139
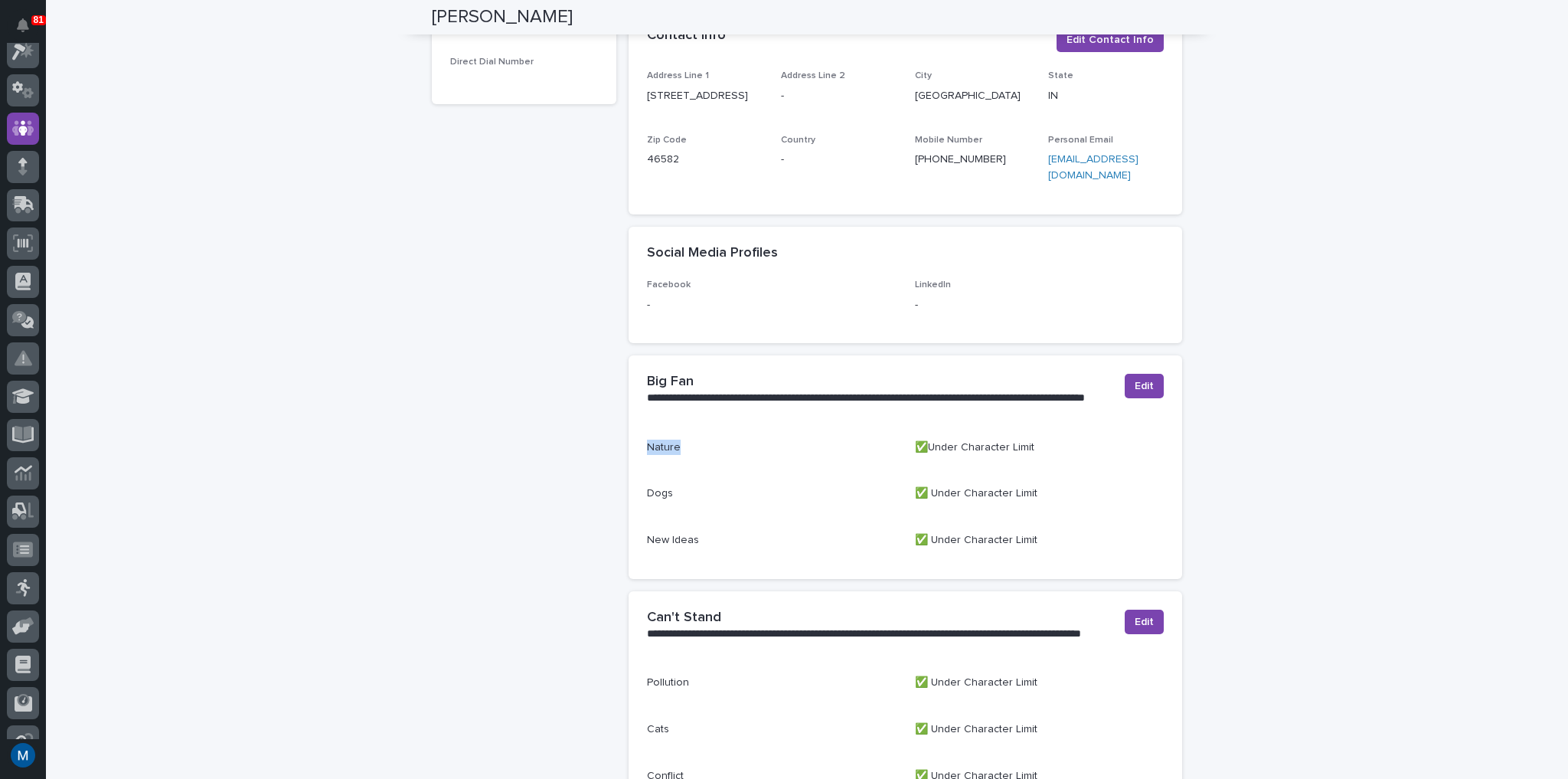
click at [703, 468] on div "Nature" at bounding box center [772, 453] width 250 height 28
drag, startPoint x: 680, startPoint y: 459, endPoint x: 640, endPoint y: 462, distance: 40.1
click at [640, 462] on div "Nature ✅Under Character Limit Dogs ✅ Under Character Limit New Ideas ✅ Under Ch…" at bounding box center [905, 509] width 553 height 139
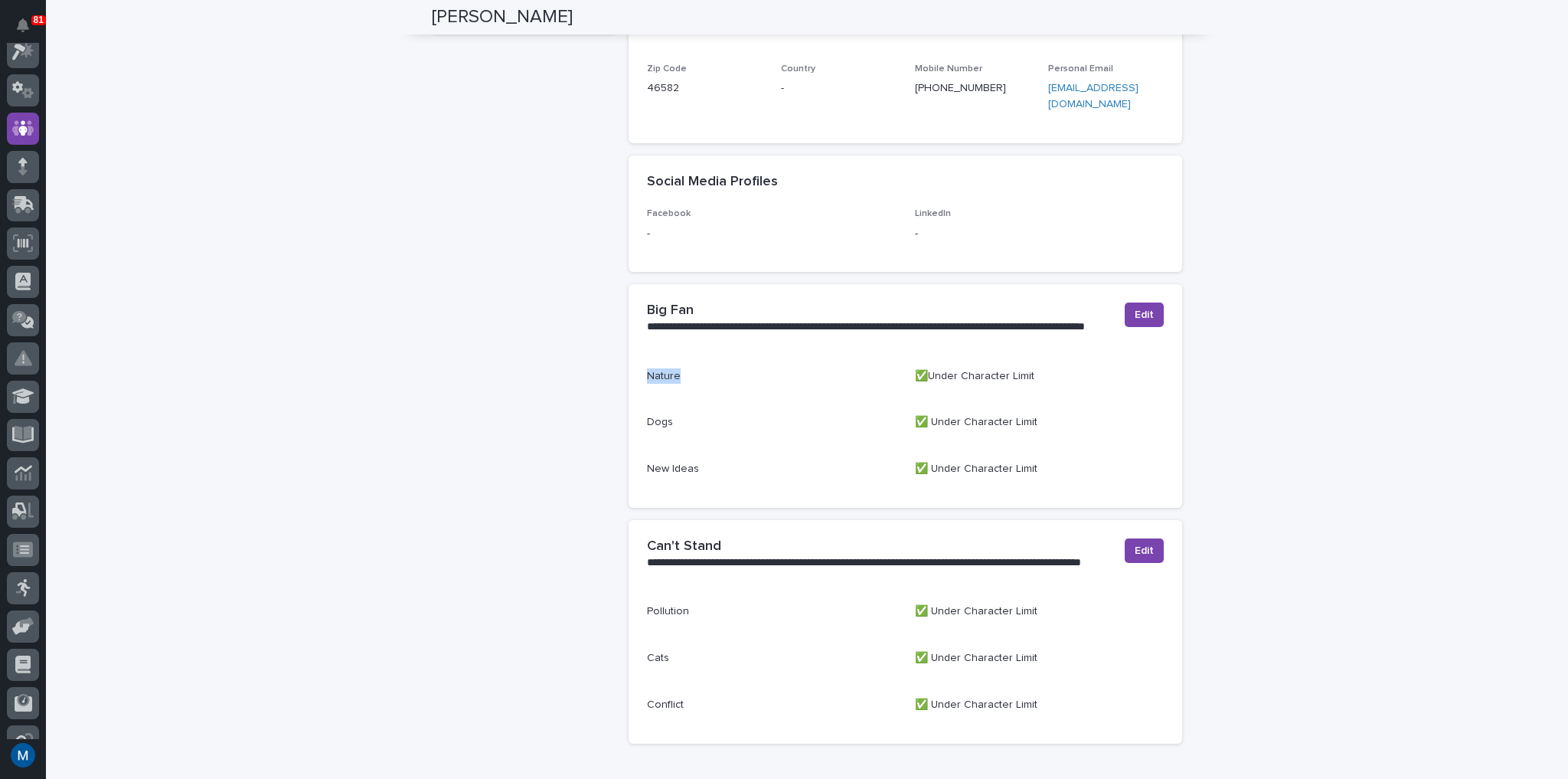
scroll to position [879, 0]
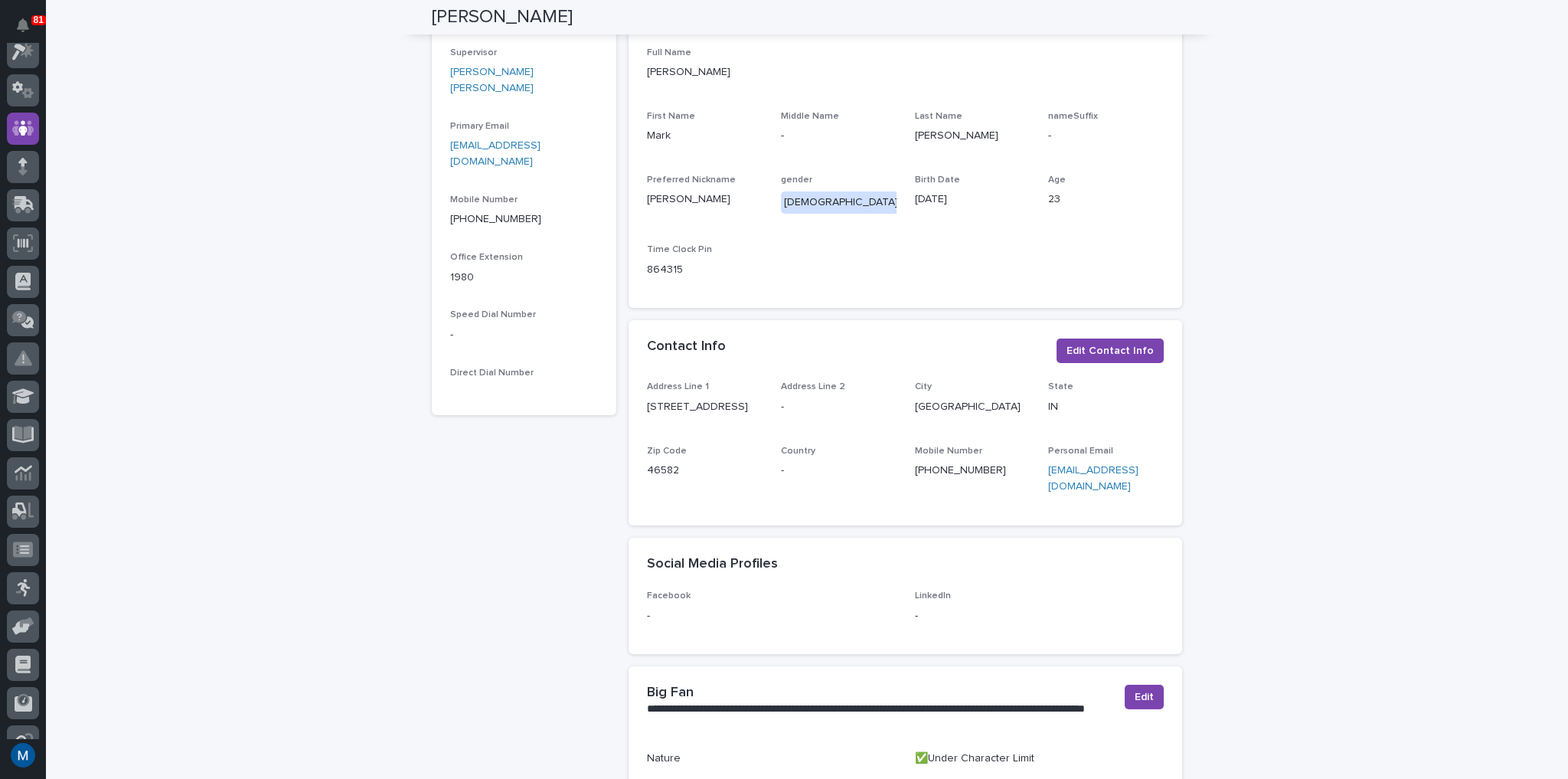
scroll to position [0, 0]
